Goal: Check status: Check status

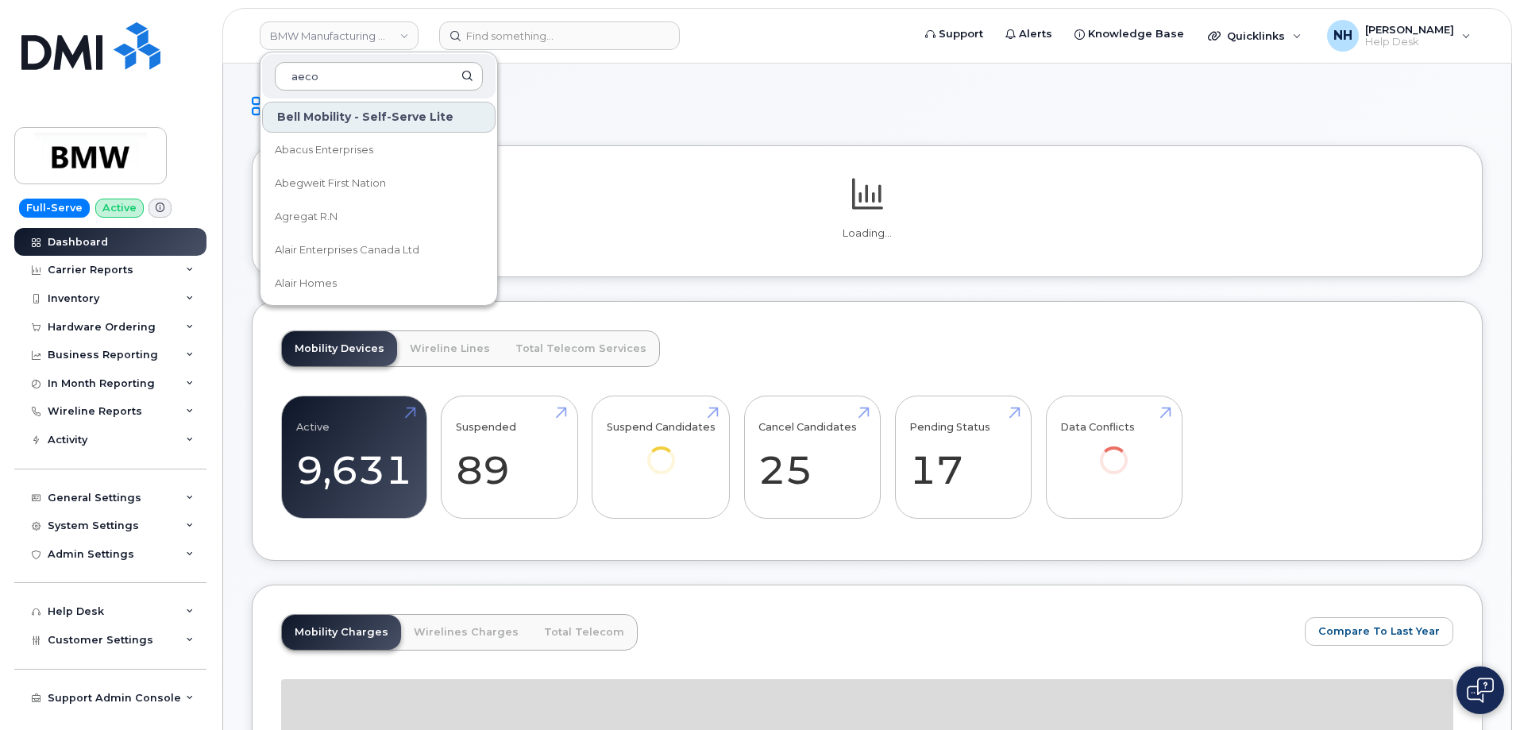
type input "aecon"
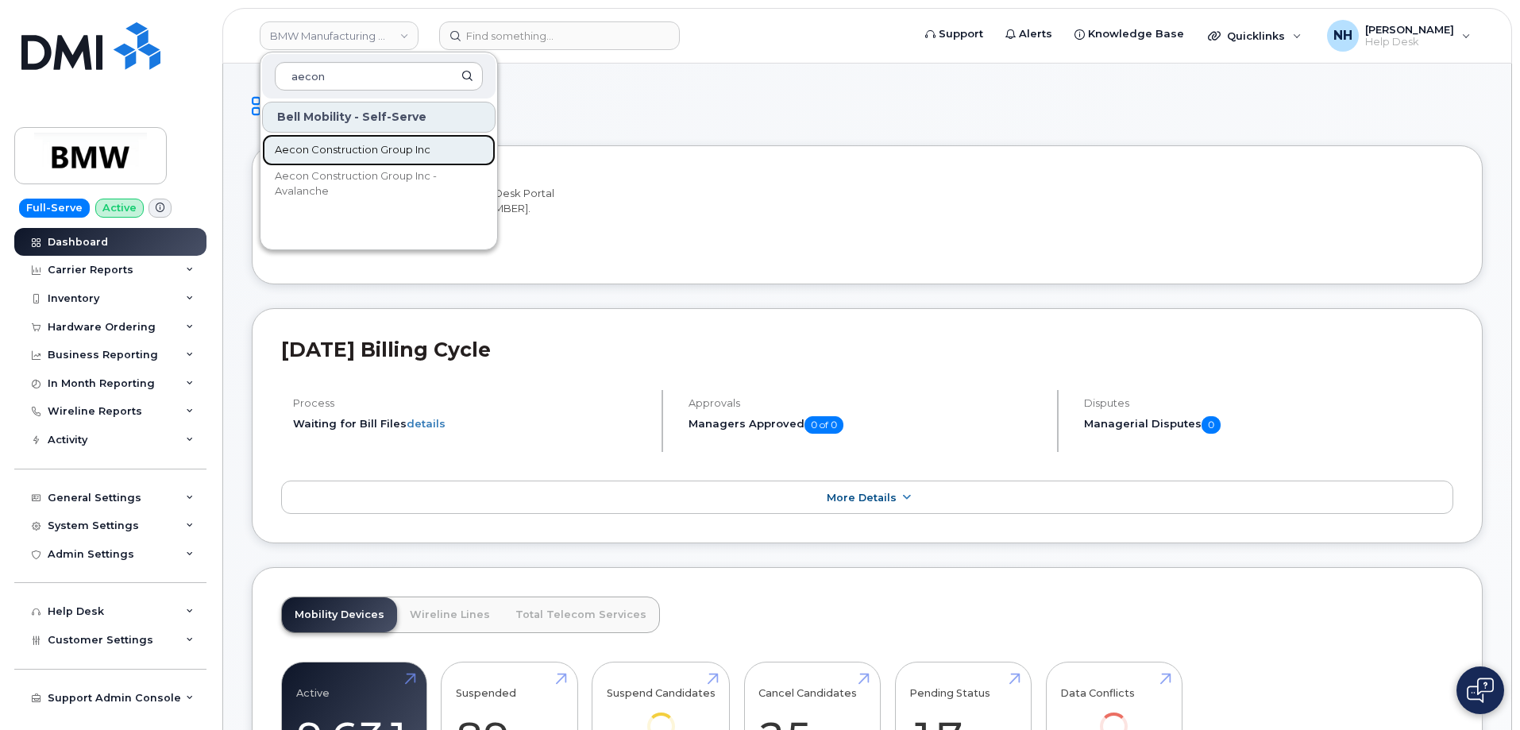
click at [368, 153] on span "Aecon Construction Group Inc" at bounding box center [353, 150] width 156 height 16
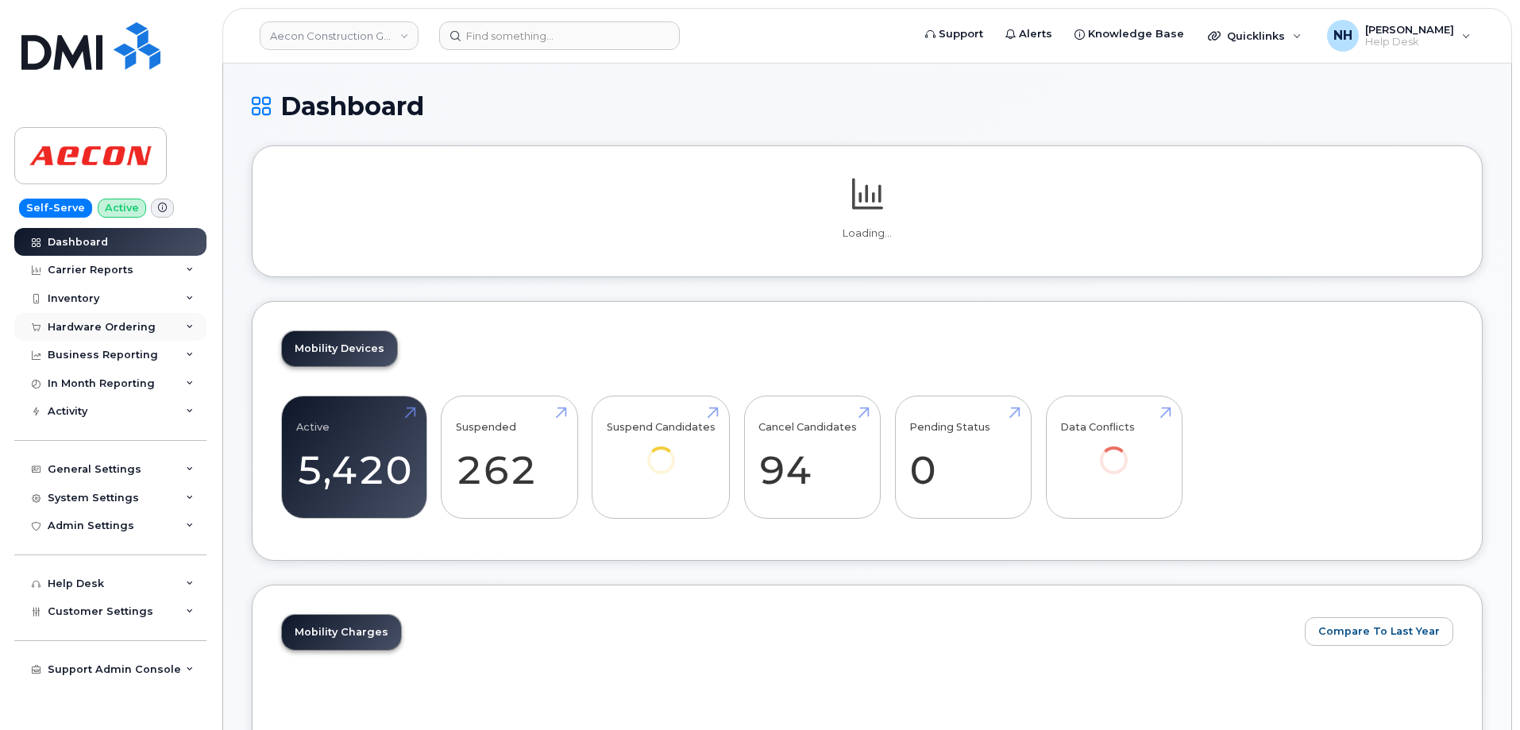
click at [123, 325] on div "Hardware Ordering" at bounding box center [102, 327] width 108 height 13
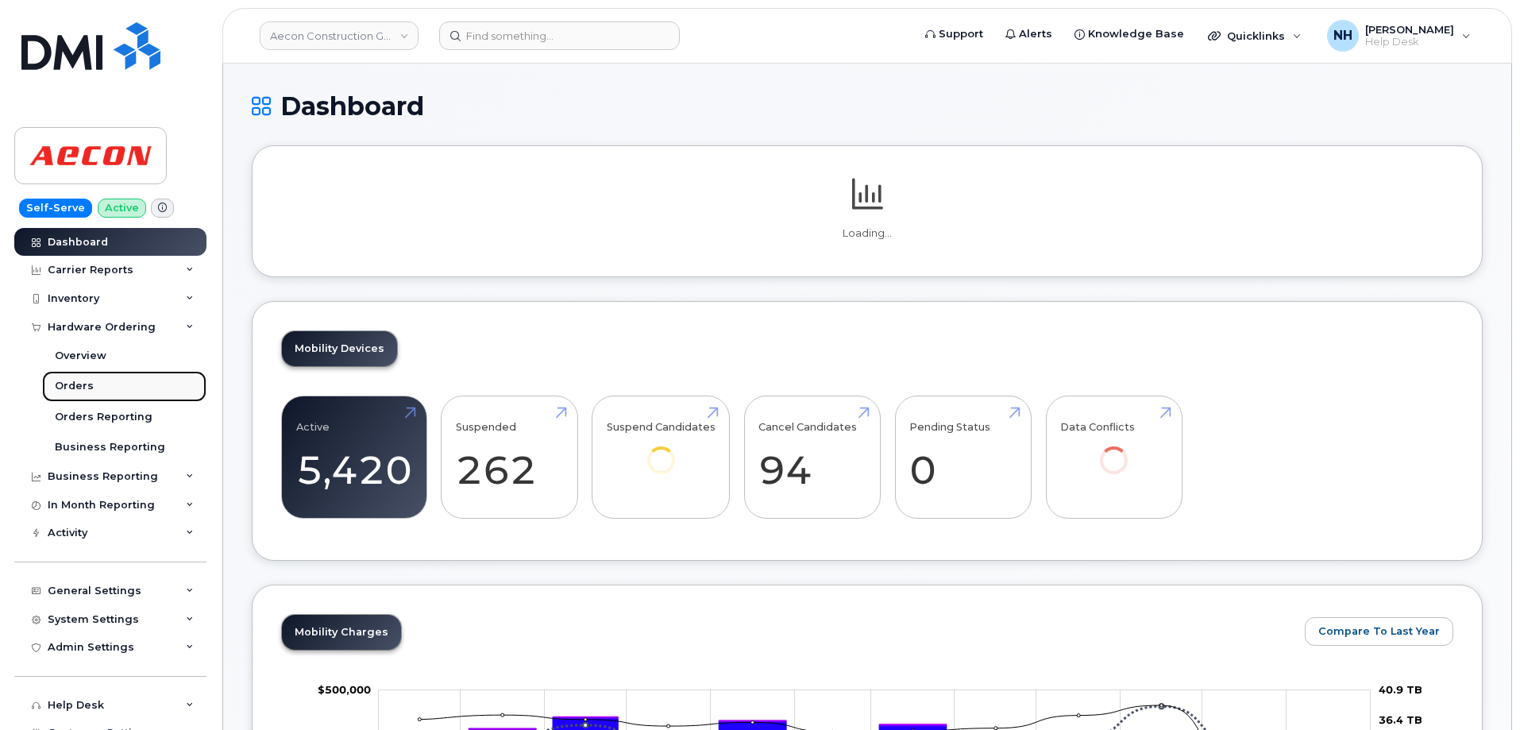
click at [84, 381] on div "Orders" at bounding box center [74, 386] width 39 height 14
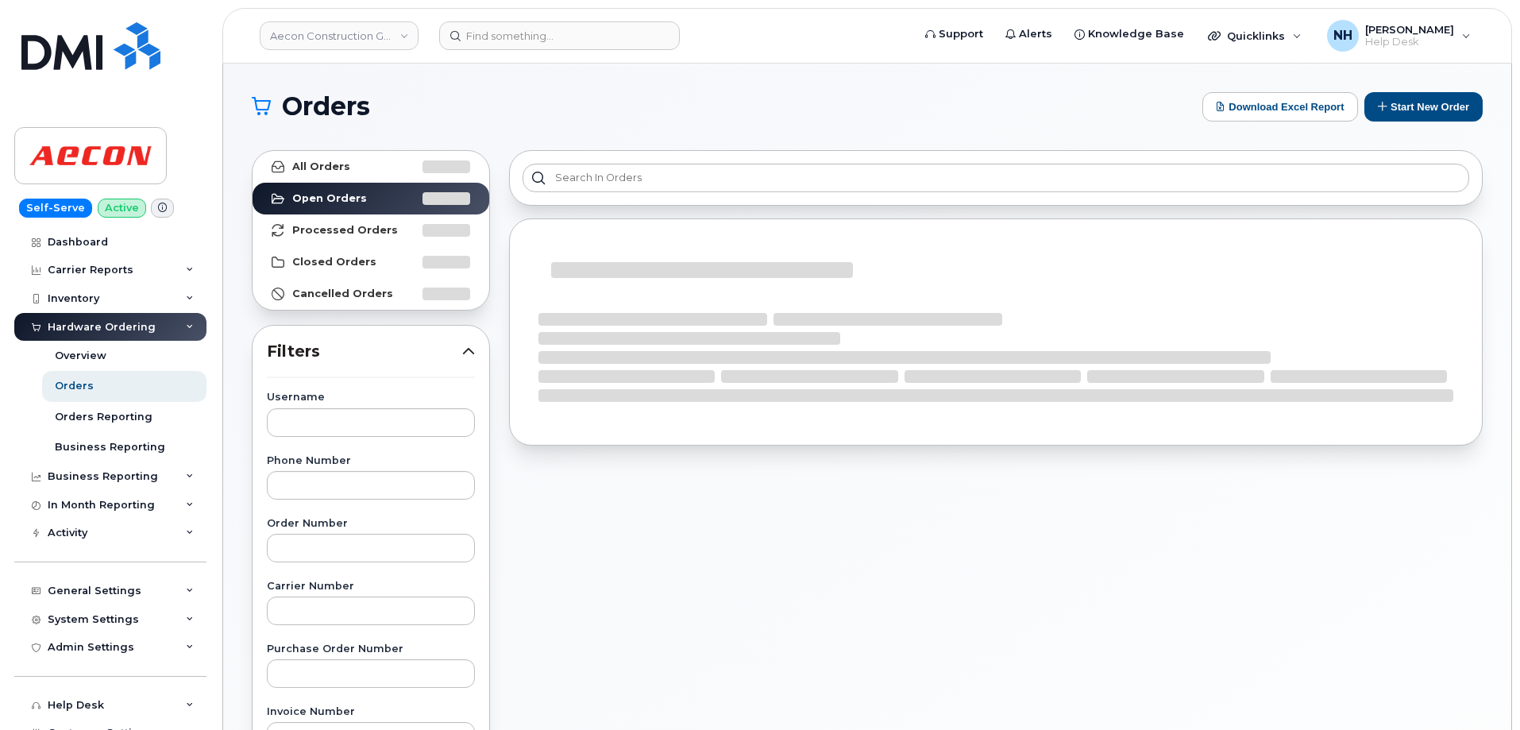
click at [245, 315] on div "All Orders Open Orders Processed Orders Closed Orders Cancelled Orders Filters …" at bounding box center [370, 699] width 257 height 1116
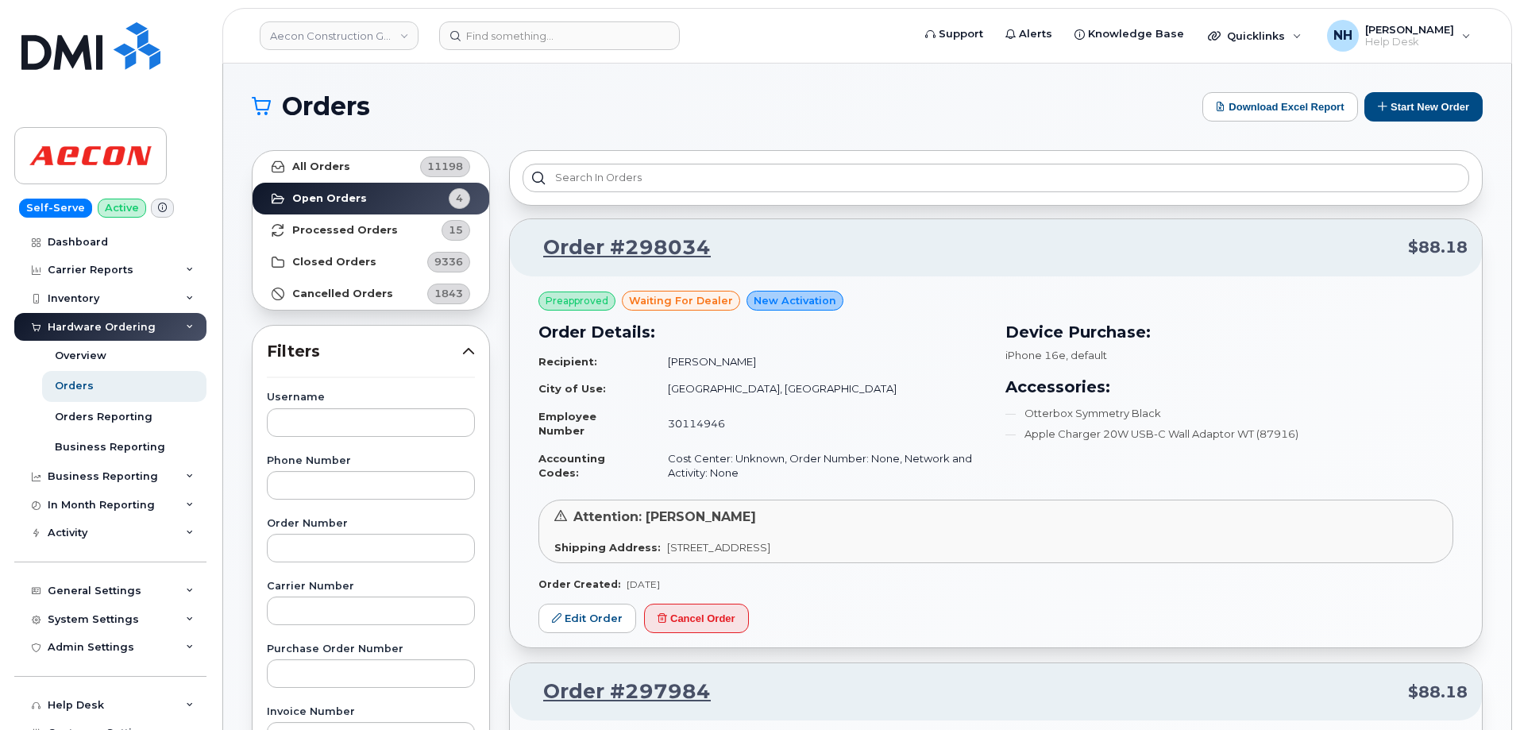
scroll to position [639, 0]
click at [406, 224] on link "Processed Orders 15" at bounding box center [371, 230] width 237 height 32
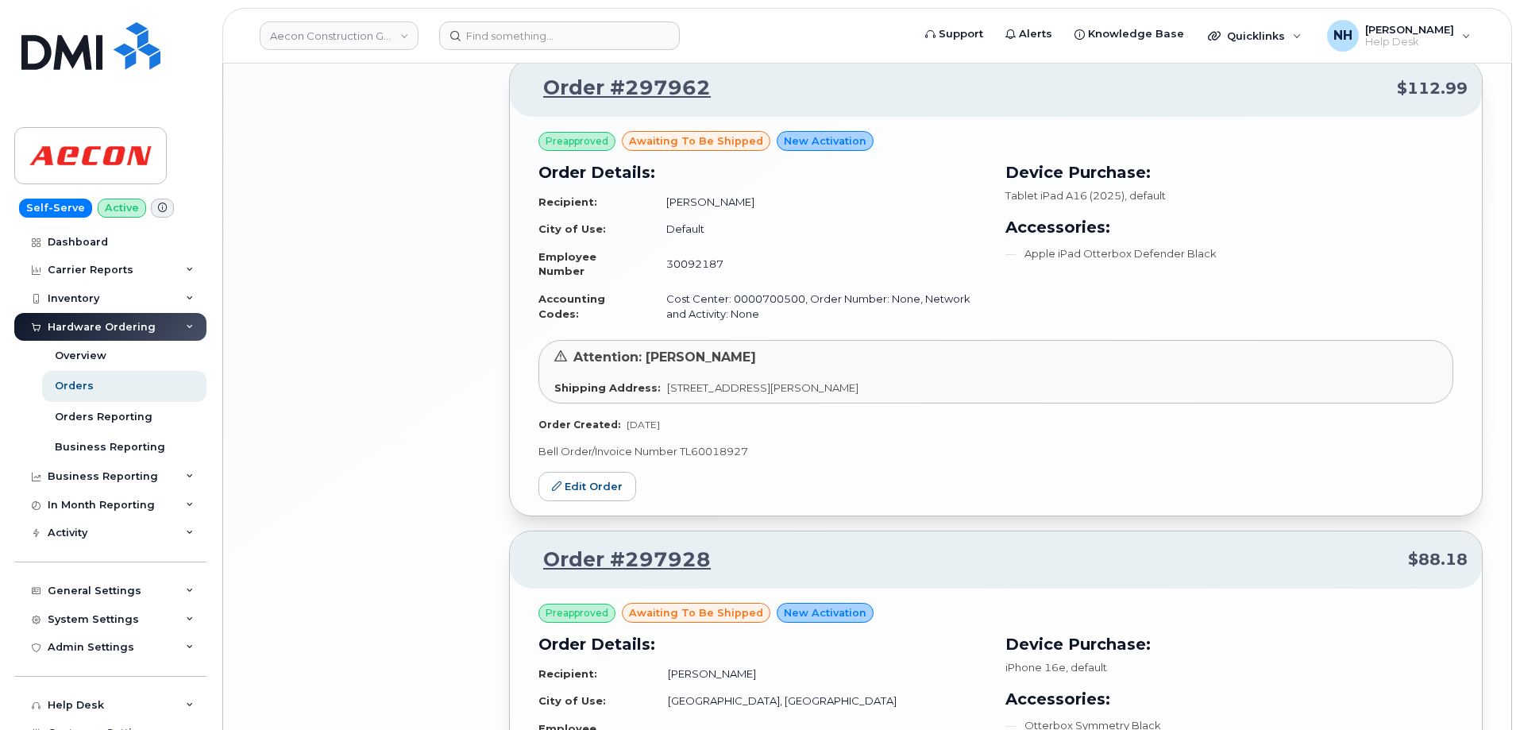
scroll to position [3376, 0]
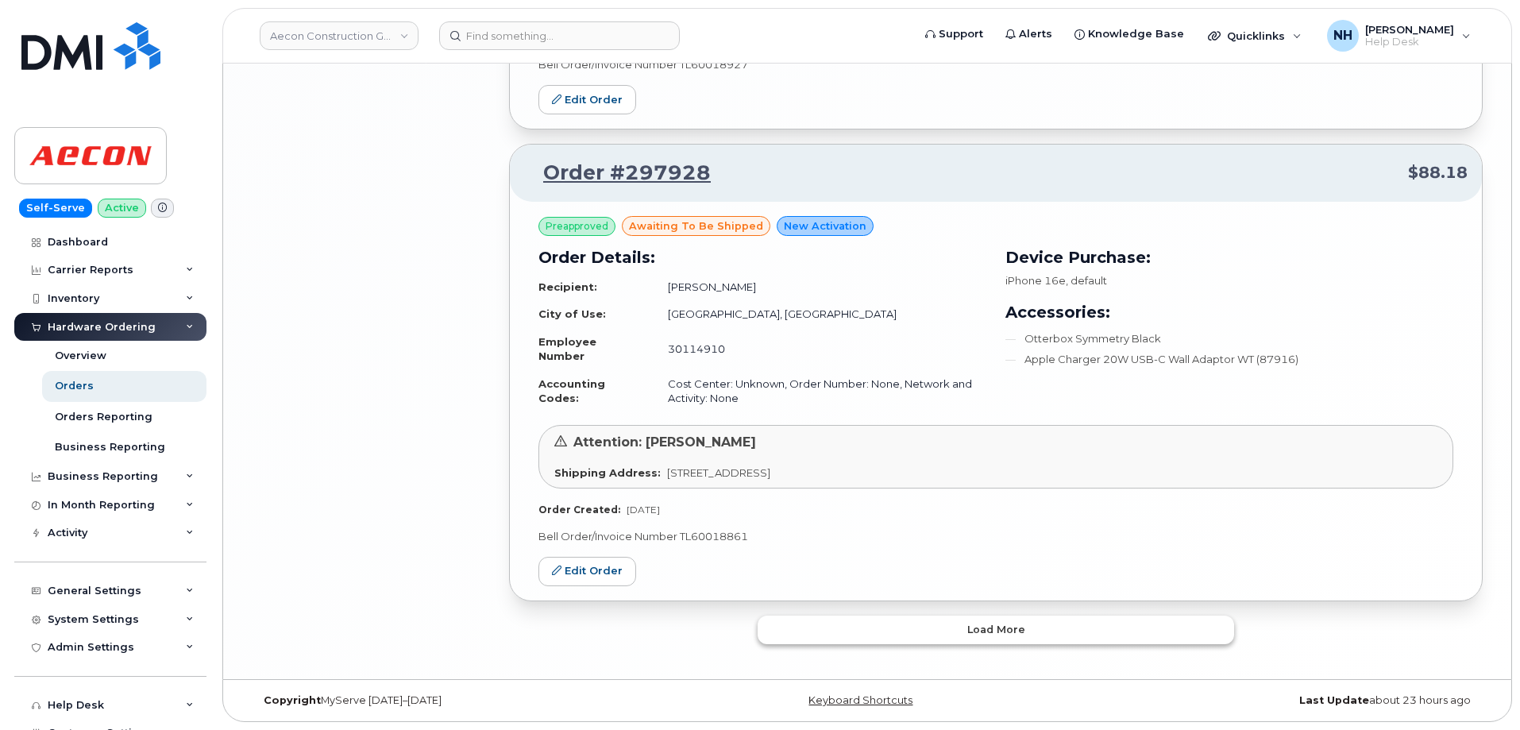
click at [990, 629] on span "Load more" at bounding box center [996, 629] width 58 height 15
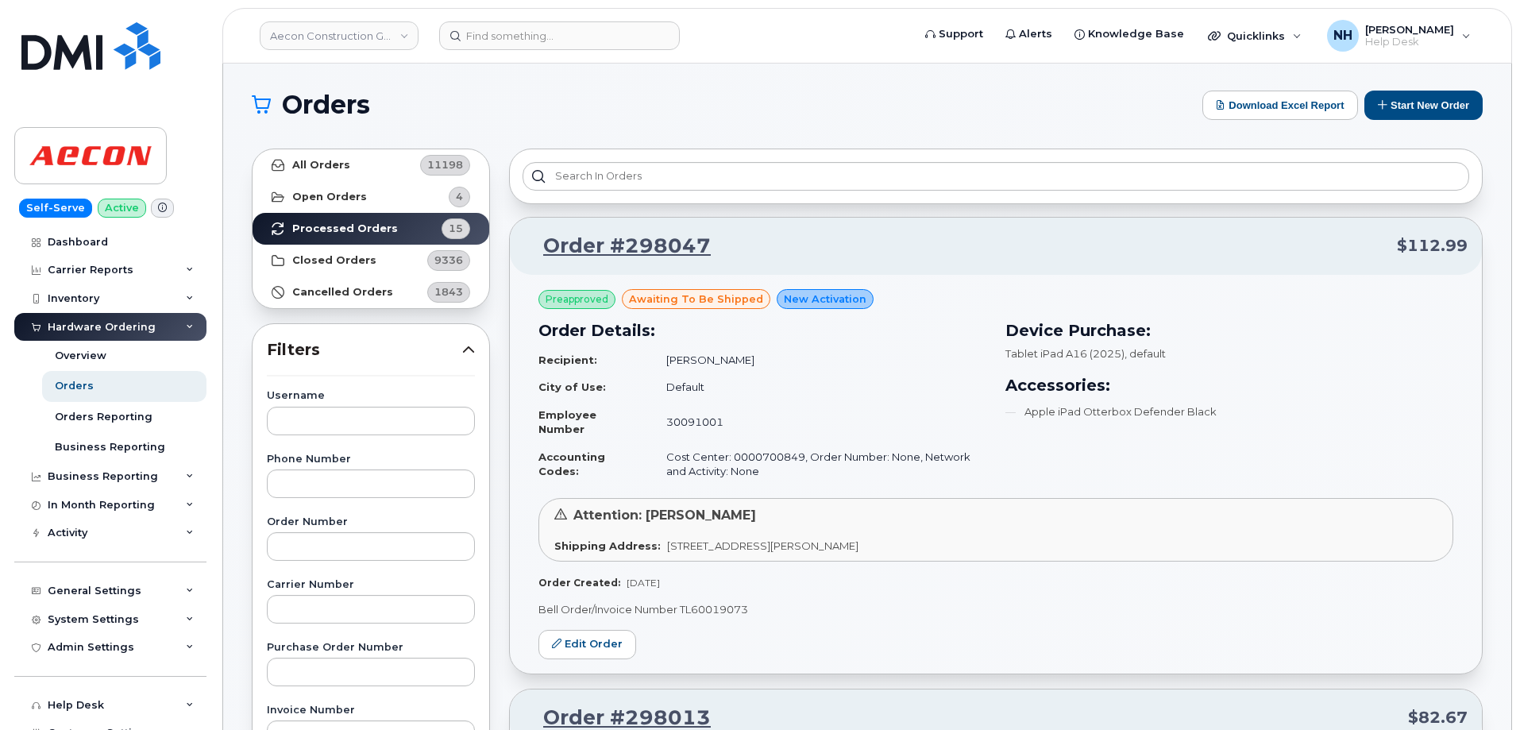
scroll to position [0, 0]
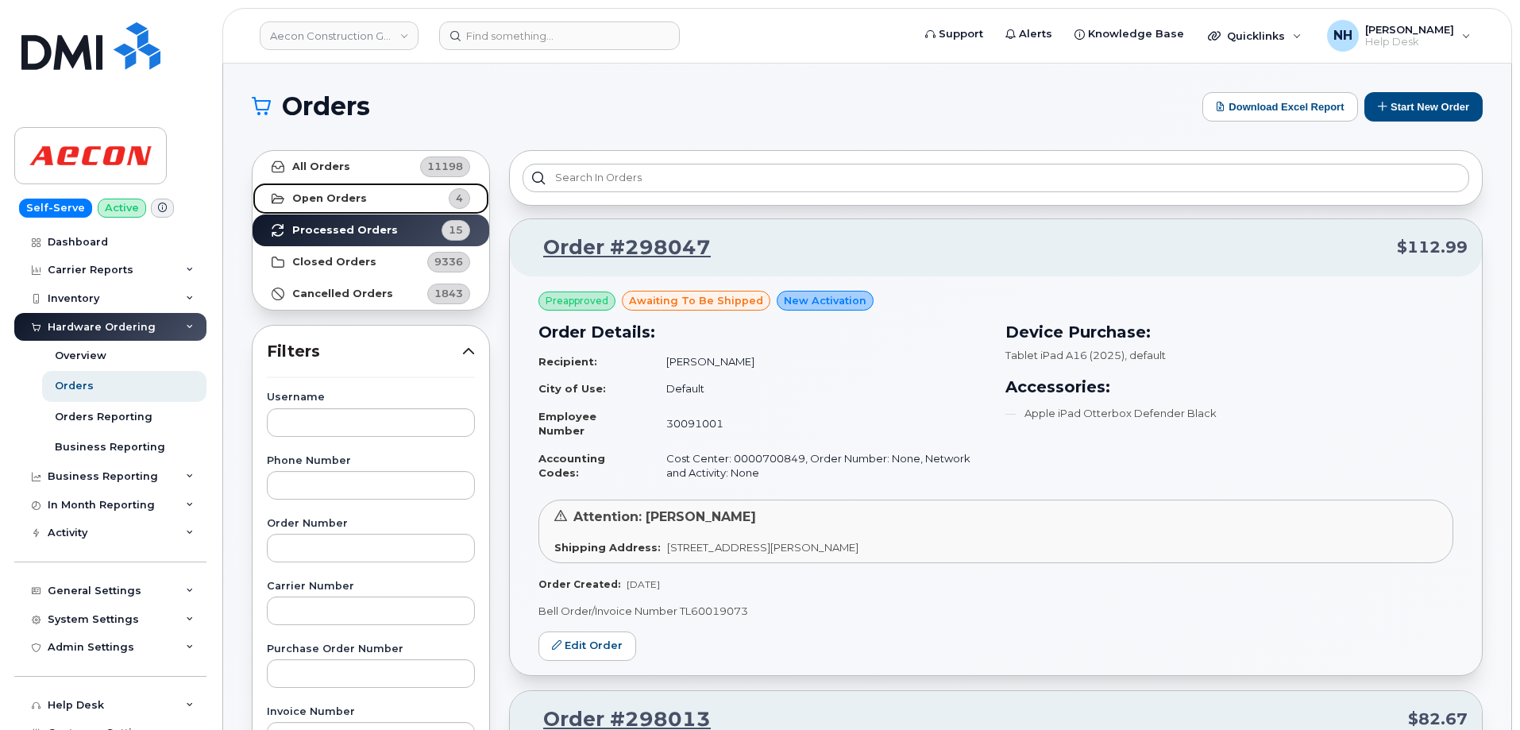
click at [356, 199] on strong "Open Orders" at bounding box center [329, 198] width 75 height 13
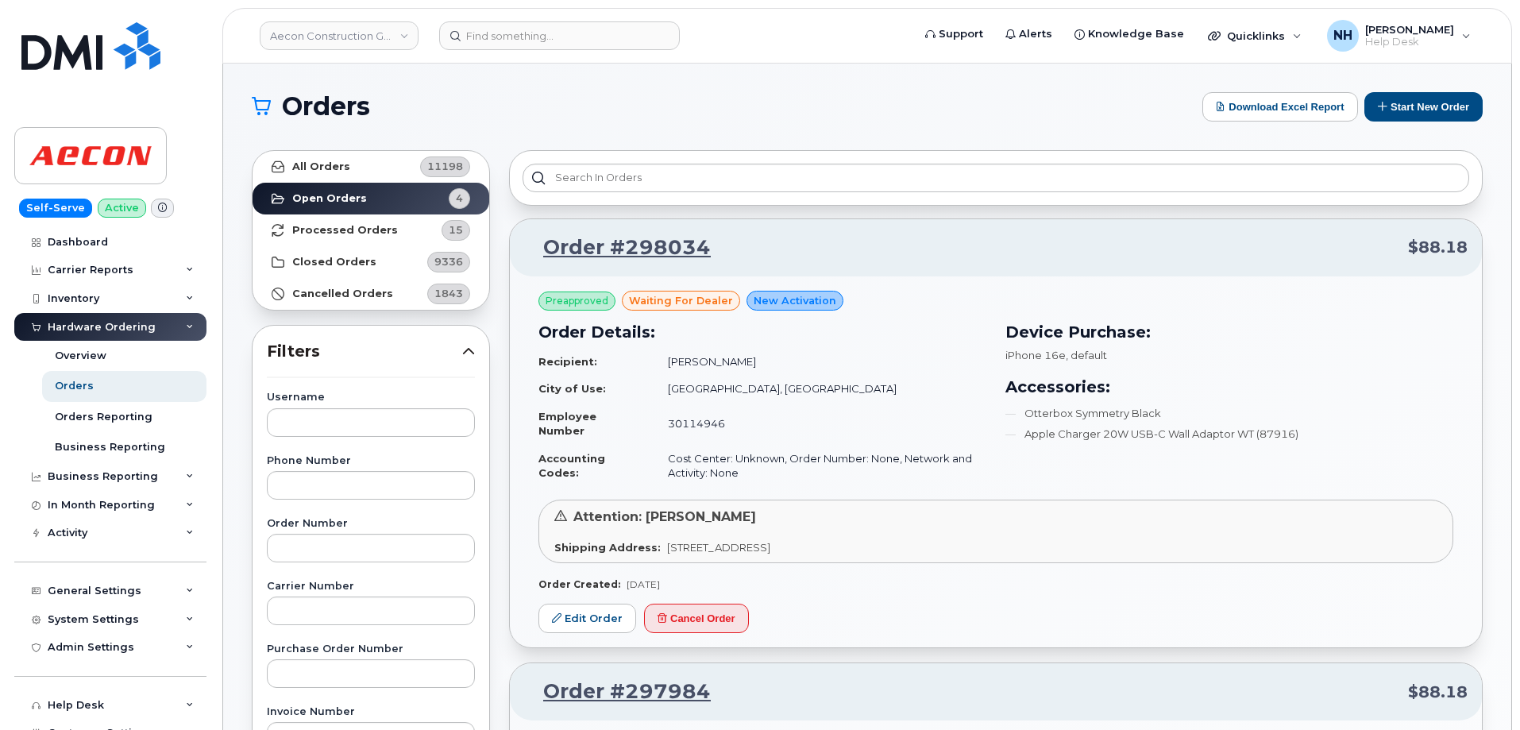
click at [521, 102] on h1 "Orders" at bounding box center [723, 106] width 943 height 25
click at [567, 99] on h1 "Orders" at bounding box center [723, 106] width 943 height 25
